Goal: Obtain resource: Download file/media

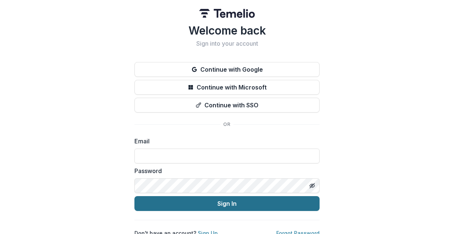
type input "**********"
click at [240, 203] on button "Sign In" at bounding box center [227, 203] width 185 height 15
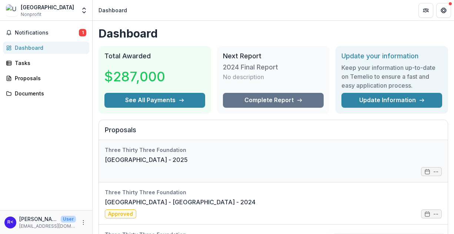
scroll to position [20, 0]
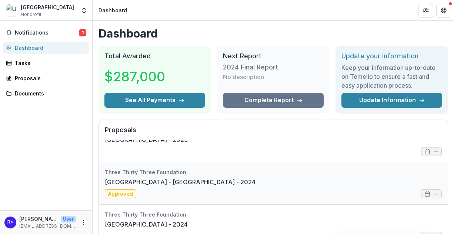
click at [180, 180] on link "Upper Valley Haven - Capital - 2024" at bounding box center [180, 181] width 151 height 9
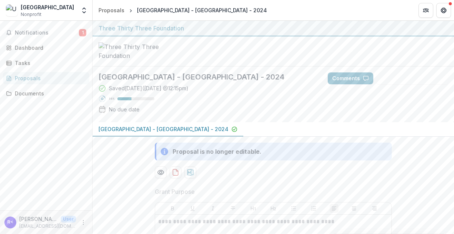
click at [116, 133] on p "Upper Valley Haven - Capital - 2024" at bounding box center [164, 129] width 130 height 8
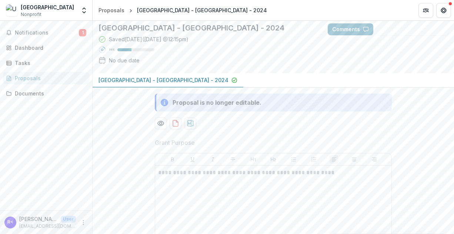
scroll to position [74, 0]
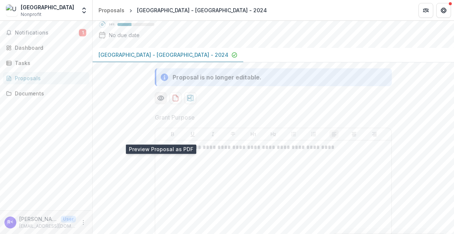
click at [160, 99] on circle "Preview 494fb57e-948f-42cc-89cc-03e7eaff0e84-0.pdf" at bounding box center [161, 98] width 2 height 2
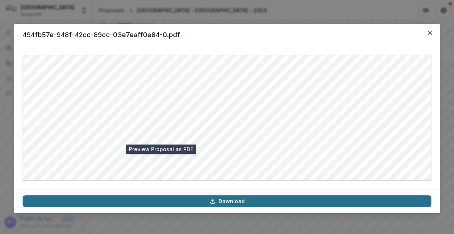
click at [218, 201] on link "Download" at bounding box center [227, 201] width 409 height 12
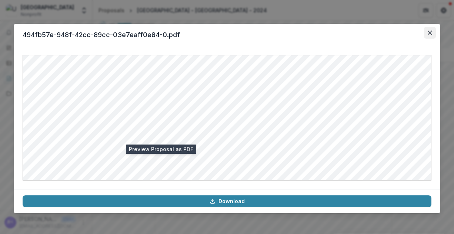
click at [432, 30] on button "Close" at bounding box center [430, 33] width 12 height 12
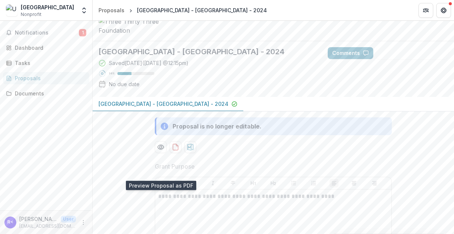
scroll to position [0, 0]
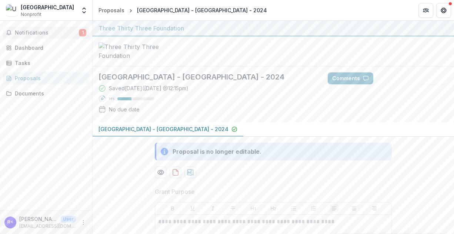
click at [38, 29] on button "Notifications 1" at bounding box center [46, 33] width 86 height 12
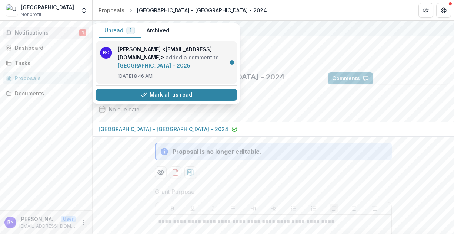
click at [169, 66] on link "Upper Valley Haven - 2025" at bounding box center [154, 65] width 73 height 6
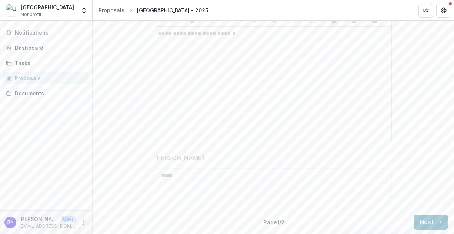
scroll to position [224, 0]
click at [422, 221] on button "Next" at bounding box center [431, 221] width 34 height 15
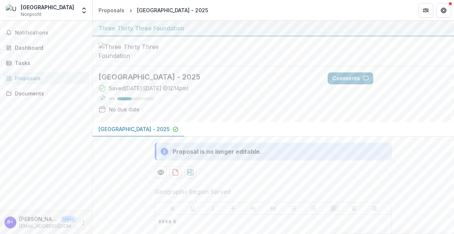
scroll to position [0, 0]
click at [353, 84] on button "Comments" at bounding box center [351, 78] width 46 height 12
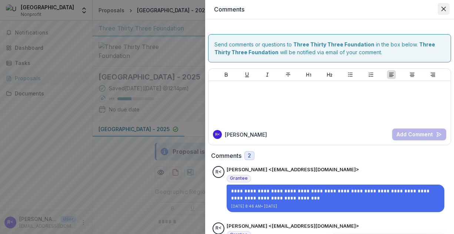
click at [442, 11] on button "Close" at bounding box center [444, 9] width 12 height 12
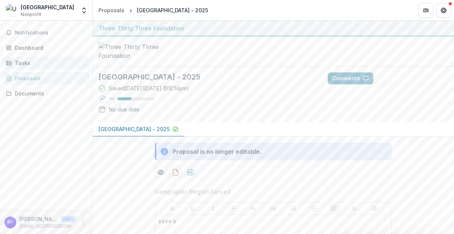
click at [21, 64] on div "Tasks" at bounding box center [49, 63] width 69 height 8
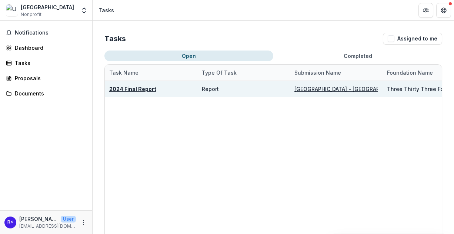
click at [342, 86] on u "Upper Valley Haven - Capital - 2024" at bounding box center [360, 89] width 130 height 6
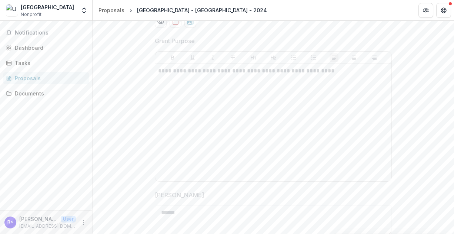
scroll to position [224, 0]
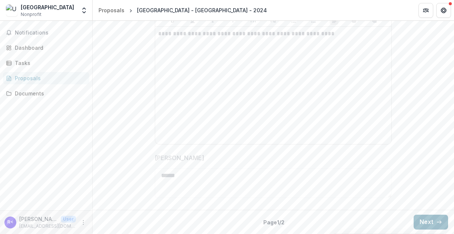
click at [421, 223] on button "Next" at bounding box center [431, 221] width 34 height 15
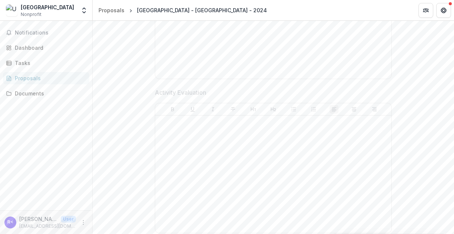
scroll to position [780, 0]
click at [25, 98] on link "Documents" at bounding box center [46, 93] width 86 height 12
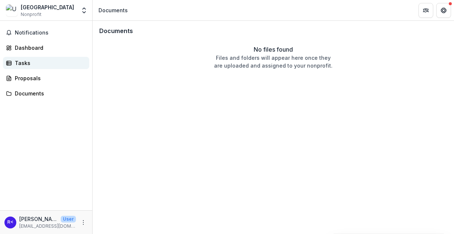
click at [22, 62] on div "Tasks" at bounding box center [49, 63] width 69 height 8
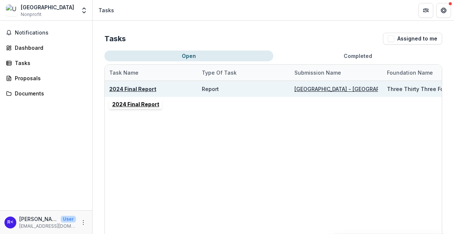
click at [122, 89] on u "2024 Final Report" at bounding box center [132, 89] width 47 height 6
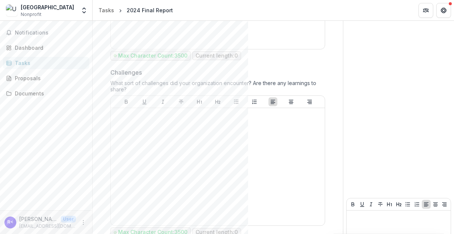
scroll to position [529, 0]
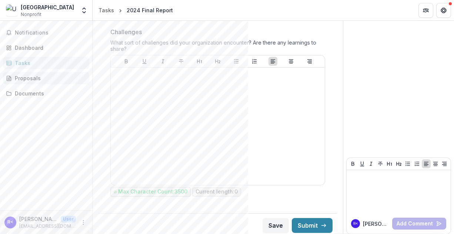
click at [32, 79] on div "Proposals" at bounding box center [49, 78] width 69 height 8
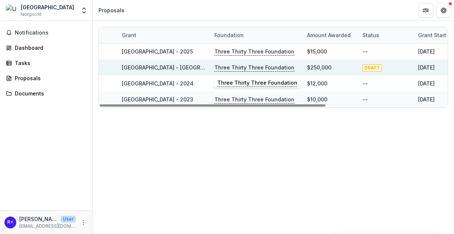
click at [238, 66] on p "Three Thirty Three Foundation" at bounding box center [255, 67] width 80 height 8
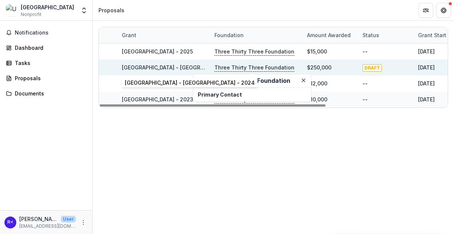
click at [168, 64] on link "Upper Valley Haven - Capital - 2024" at bounding box center [187, 67] width 130 height 6
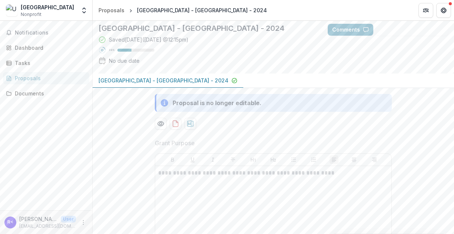
scroll to position [111, 0]
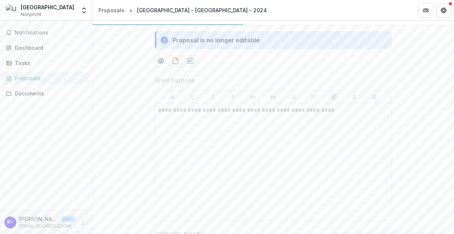
click at [182, 21] on p "Upper Valley Haven - Capital - 2024" at bounding box center [164, 18] width 130 height 8
click at [159, 64] on icon "Preview 494fb57e-948f-42cc-89cc-03e7eaff0e84-0.pdf" at bounding box center [160, 60] width 7 height 7
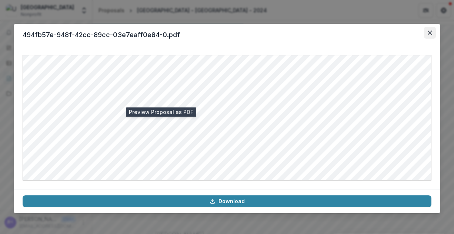
click at [429, 33] on icon "Close" at bounding box center [430, 32] width 4 height 4
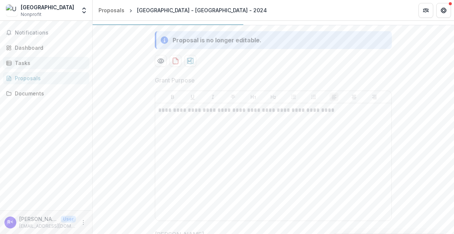
click at [28, 60] on div "Tasks" at bounding box center [49, 63] width 69 height 8
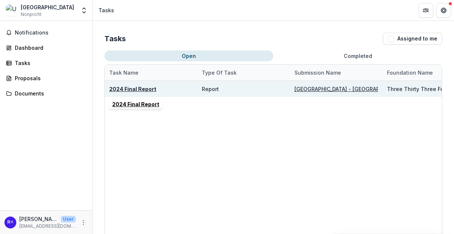
click at [136, 87] on u "2024 Final Report" at bounding box center [132, 89] width 47 height 6
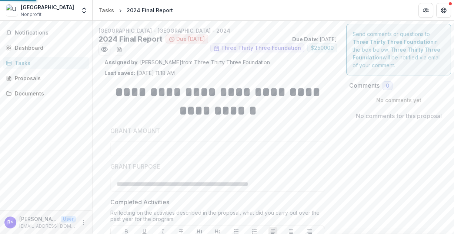
type input "********"
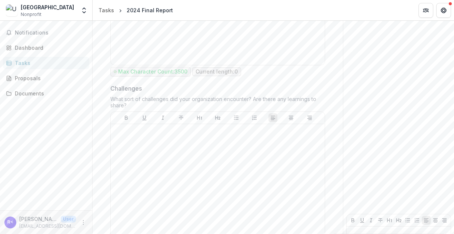
scroll to position [482, 0]
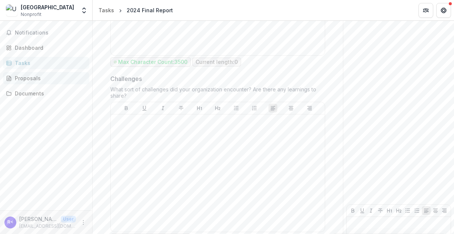
click at [19, 76] on div "Proposals" at bounding box center [49, 78] width 69 height 8
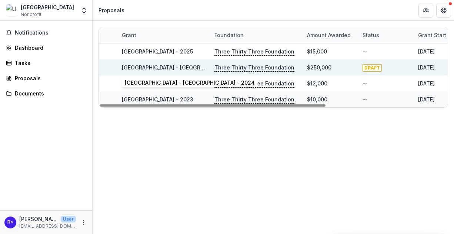
click at [186, 66] on link "Upper Valley Haven - Capital - 2024" at bounding box center [187, 67] width 130 height 6
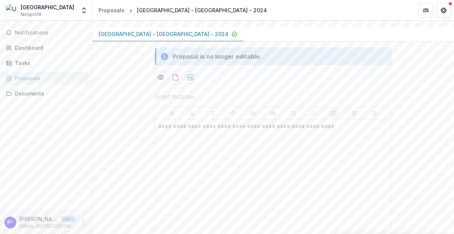
scroll to position [74, 0]
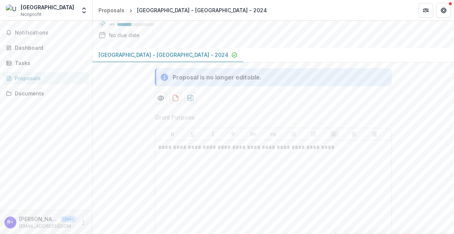
click at [168, 59] on p "Upper Valley Haven - Capital - 2024" at bounding box center [164, 55] width 130 height 8
click at [174, 102] on icon "download-proposal" at bounding box center [175, 97] width 7 height 7
click at [191, 101] on icon "download-proposal" at bounding box center [191, 98] width 6 height 7
